Goal: Task Accomplishment & Management: Use online tool/utility

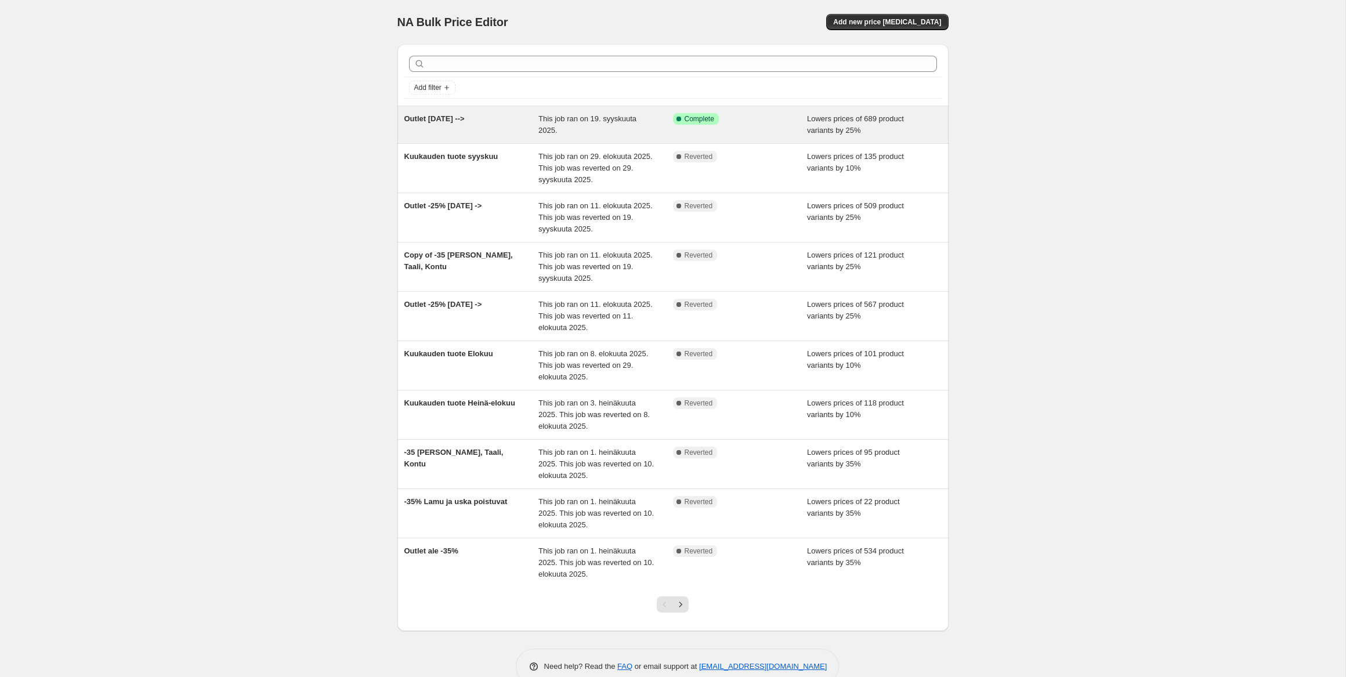
click at [481, 122] on div "Outlet [DATE] -->" at bounding box center [471, 124] width 135 height 23
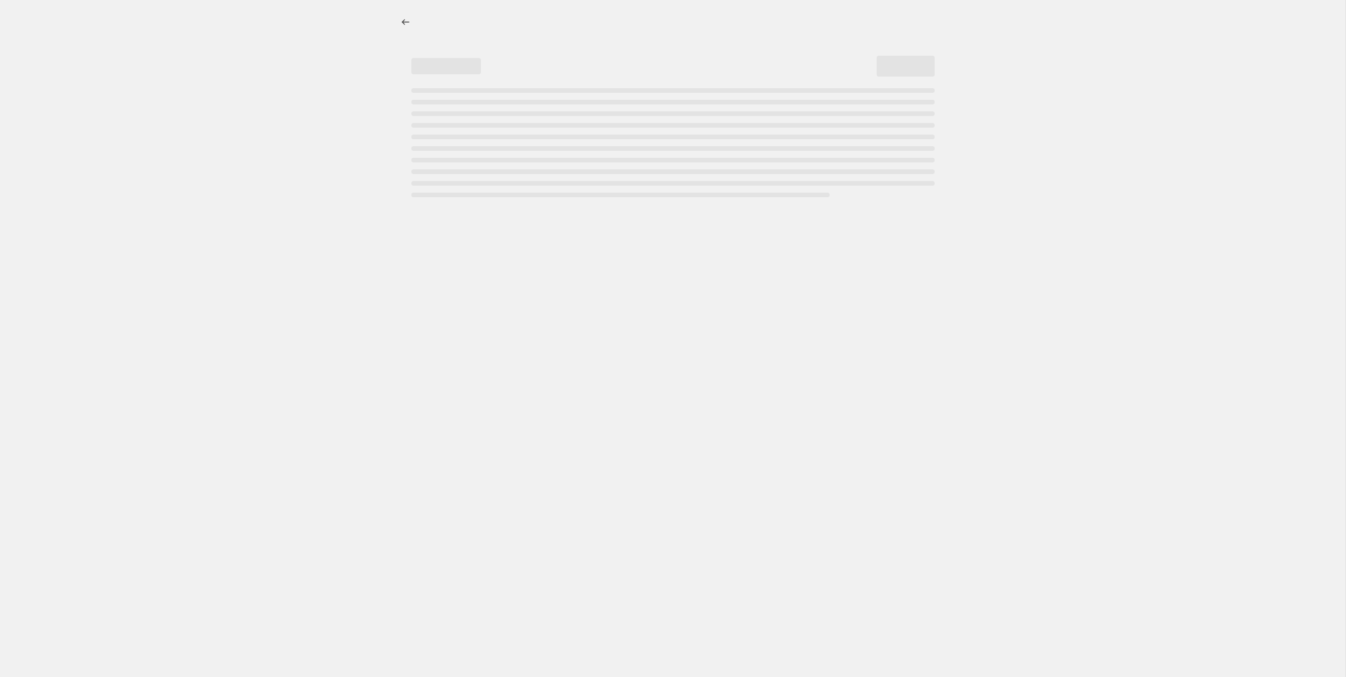
select select "percentage"
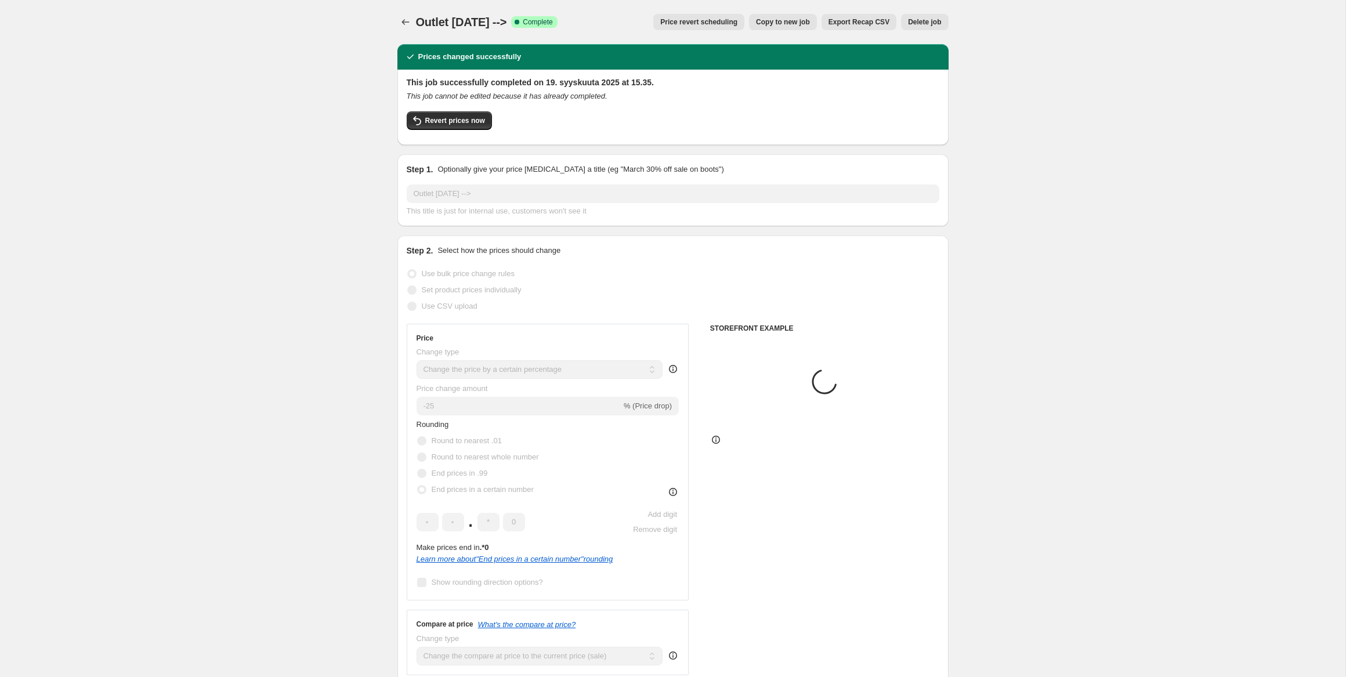
select select "collection"
